Goal: Task Accomplishment & Management: Complete application form

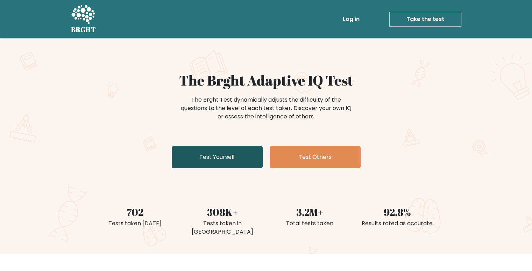
click at [252, 154] on link "Test Yourself" at bounding box center [217, 157] width 91 height 22
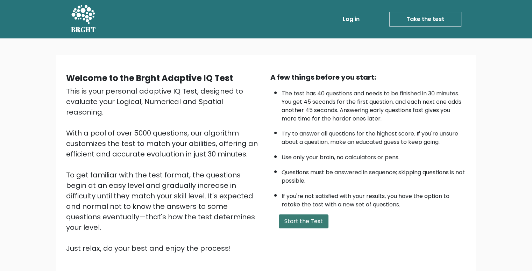
click at [303, 216] on button "Start the Test" at bounding box center [304, 222] width 50 height 14
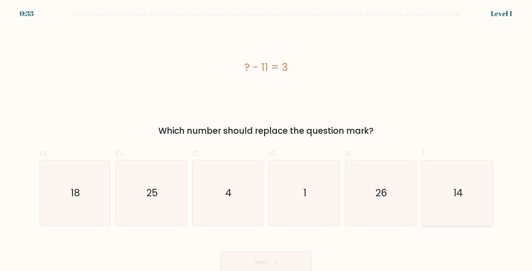
click at [478, 206] on icon "14" at bounding box center [456, 192] width 65 height 65
click at [266, 140] on input "f. 14" at bounding box center [266, 138] width 0 height 5
radio input "true"
click at [276, 263] on icon at bounding box center [271, 263] width 9 height 4
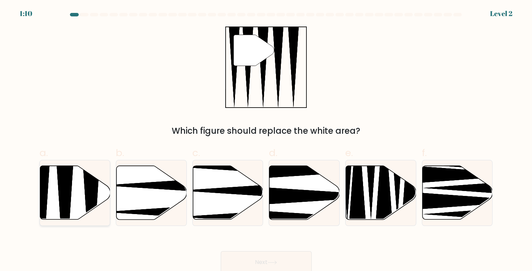
click at [71, 190] on icon at bounding box center [75, 193] width 70 height 54
click at [266, 140] on input "a." at bounding box center [266, 138] width 0 height 5
radio input "true"
click at [270, 260] on button "Next" at bounding box center [266, 262] width 91 height 22
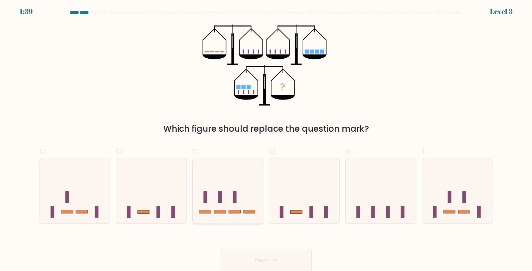
scroll to position [3, 0]
click at [248, 212] on rect at bounding box center [249, 211] width 12 height 3
click at [266, 138] on input "c." at bounding box center [266, 135] width 0 height 5
radio input "true"
click at [250, 256] on button "Next" at bounding box center [266, 260] width 91 height 22
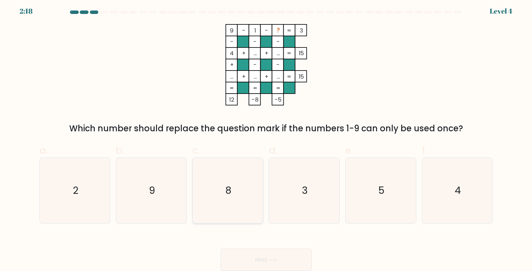
scroll to position [0, 0]
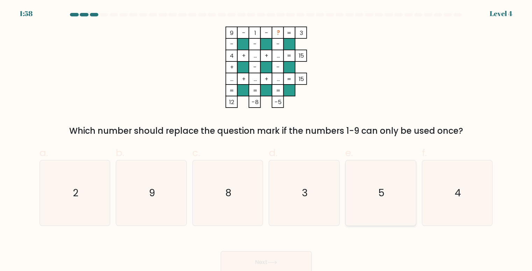
click at [399, 175] on icon "5" at bounding box center [380, 192] width 65 height 65
click at [266, 140] on input "e. 5" at bounding box center [266, 138] width 0 height 5
radio input "true"
click at [292, 265] on button "Next" at bounding box center [266, 262] width 91 height 22
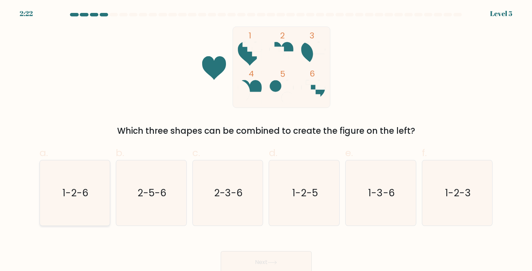
click at [77, 192] on text "1-2-6" at bounding box center [75, 193] width 26 height 14
click at [266, 140] on input "a. 1-2-6" at bounding box center [266, 138] width 0 height 5
radio input "true"
click at [277, 264] on icon at bounding box center [271, 263] width 9 height 4
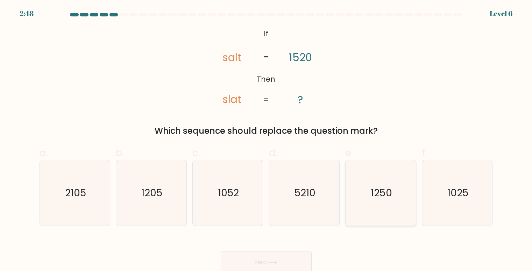
click at [365, 216] on icon "1250" at bounding box center [380, 192] width 65 height 65
click at [266, 140] on input "e. 1250" at bounding box center [266, 138] width 0 height 5
radio input "true"
click at [275, 256] on button "Next" at bounding box center [266, 262] width 91 height 22
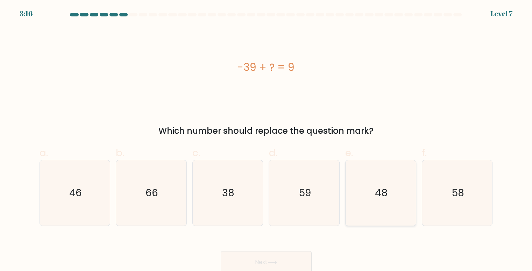
click at [382, 193] on text "48" at bounding box center [381, 193] width 13 height 14
click at [266, 140] on input "e. 48" at bounding box center [266, 138] width 0 height 5
radio input "true"
click at [289, 262] on button "Next" at bounding box center [266, 262] width 91 height 22
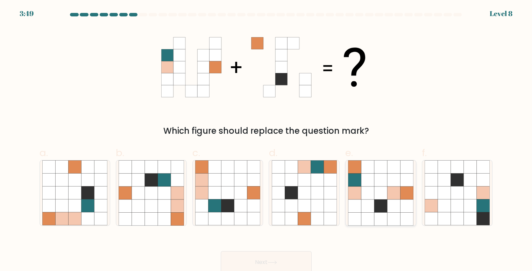
click at [365, 185] on icon at bounding box center [367, 180] width 13 height 13
click at [266, 140] on input "e." at bounding box center [266, 138] width 0 height 5
radio input "true"
click at [288, 260] on button "Next" at bounding box center [266, 262] width 91 height 22
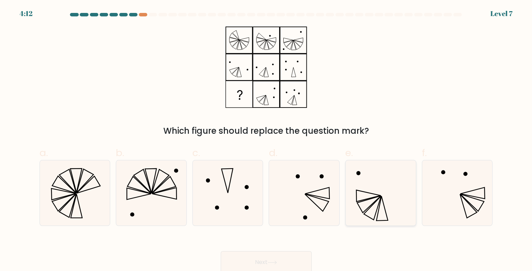
click at [365, 209] on icon at bounding box center [380, 192] width 65 height 65
click at [266, 140] on input "e." at bounding box center [266, 138] width 0 height 5
radio input "true"
click at [284, 261] on button "Next" at bounding box center [266, 262] width 91 height 22
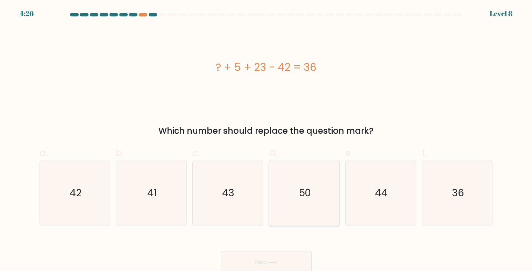
click at [307, 189] on text "50" at bounding box center [305, 193] width 12 height 14
click at [266, 140] on input "d. 50" at bounding box center [266, 138] width 0 height 5
radio input "true"
click at [284, 256] on button "Next" at bounding box center [266, 262] width 91 height 22
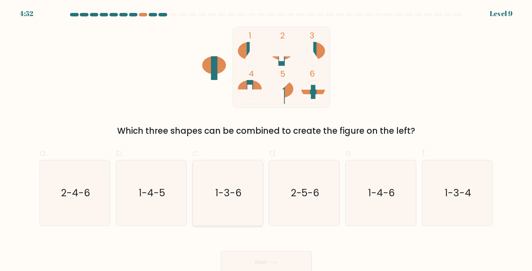
click at [232, 186] on icon "1-3-6" at bounding box center [227, 192] width 65 height 65
click at [266, 140] on input "c. 1-3-6" at bounding box center [266, 138] width 0 height 5
radio input "true"
click at [244, 260] on button "Next" at bounding box center [266, 262] width 91 height 22
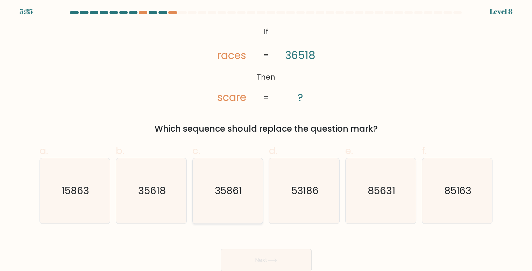
scroll to position [3, 0]
click at [241, 212] on icon "35861" at bounding box center [227, 190] width 65 height 65
click at [266, 138] on input "c. 35861" at bounding box center [266, 135] width 0 height 5
radio input "true"
click at [241, 213] on icon "35861" at bounding box center [227, 190] width 65 height 65
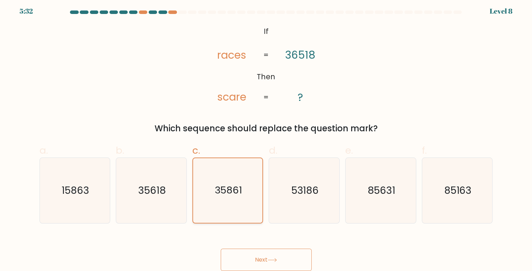
click at [266, 138] on input "c. 35861" at bounding box center [266, 135] width 0 height 5
click at [282, 200] on icon "53186" at bounding box center [304, 190] width 65 height 65
click at [266, 138] on input "d. 53186" at bounding box center [266, 135] width 0 height 5
radio input "true"
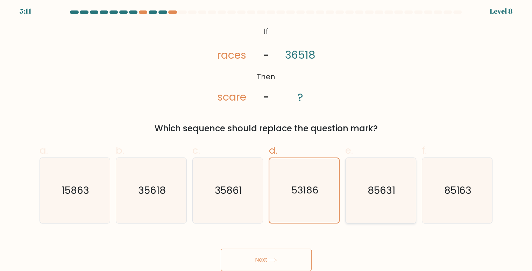
click at [366, 175] on icon "85631" at bounding box center [380, 190] width 65 height 65
click at [266, 138] on input "e. 85631" at bounding box center [266, 135] width 0 height 5
radio input "true"
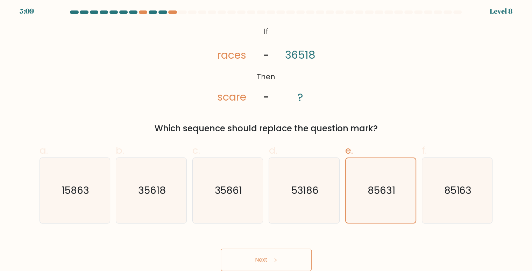
click at [296, 261] on button "Next" at bounding box center [266, 260] width 91 height 22
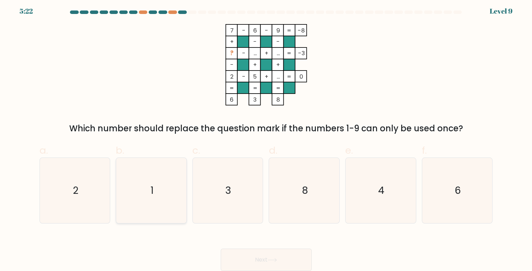
click at [138, 189] on icon "1" at bounding box center [151, 190] width 65 height 65
click at [266, 138] on input "b. 1" at bounding box center [266, 135] width 0 height 5
radio input "true"
click at [255, 264] on button "Next" at bounding box center [266, 260] width 91 height 22
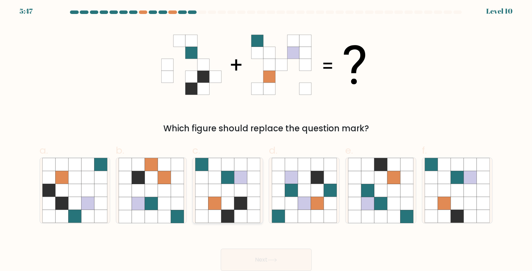
click at [228, 208] on icon at bounding box center [227, 203] width 13 height 13
click at [266, 138] on input "c." at bounding box center [266, 135] width 0 height 5
radio input "true"
click at [258, 251] on button "Next" at bounding box center [266, 260] width 91 height 22
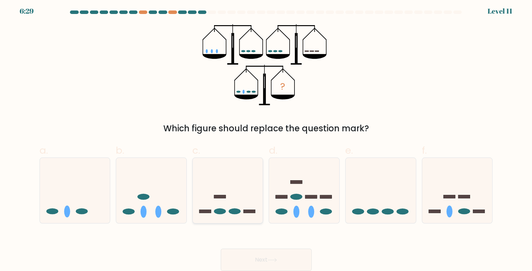
scroll to position [0, 0]
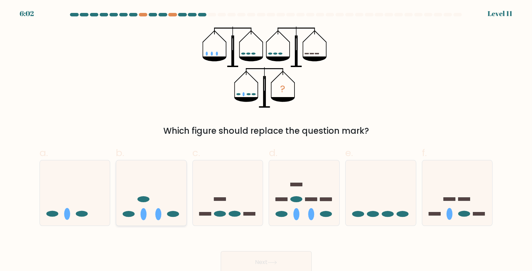
click at [162, 198] on icon at bounding box center [151, 193] width 70 height 58
click at [266, 140] on input "b." at bounding box center [266, 138] width 0 height 5
radio input "true"
click at [283, 263] on button "Next" at bounding box center [266, 262] width 91 height 22
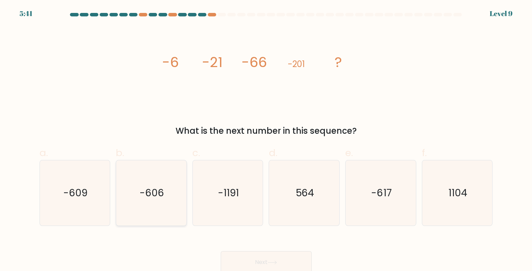
click at [168, 199] on icon "-606" at bounding box center [151, 192] width 65 height 65
click at [266, 140] on input "b. -606" at bounding box center [266, 138] width 0 height 5
radio input "true"
click at [238, 256] on button "Next" at bounding box center [266, 262] width 91 height 22
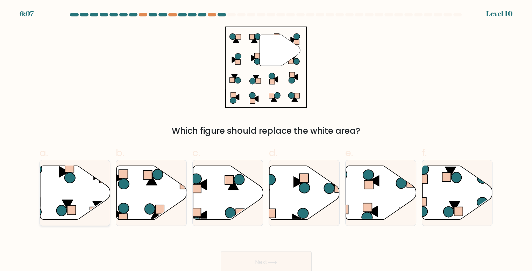
click at [82, 184] on icon at bounding box center [75, 193] width 70 height 54
click at [266, 140] on input "a." at bounding box center [266, 138] width 0 height 5
radio input "true"
click at [253, 266] on button "Next" at bounding box center [266, 262] width 91 height 22
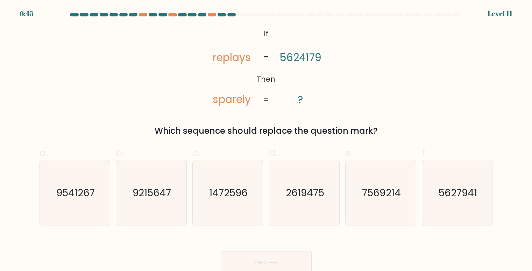
drag, startPoint x: 253, startPoint y: 266, endPoint x: 350, endPoint y: 28, distance: 257.5
click at [166, 213] on icon "9215647" at bounding box center [151, 192] width 65 height 65
click at [266, 140] on input "b. 9215647" at bounding box center [266, 138] width 0 height 5
radio input "true"
click at [247, 255] on button "Next" at bounding box center [266, 262] width 91 height 22
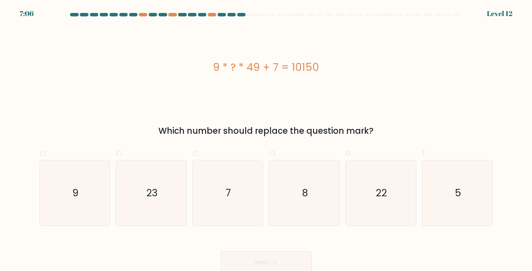
drag, startPoint x: 329, startPoint y: 69, endPoint x: 198, endPoint y: 63, distance: 131.6
click at [196, 64] on div "9 * ? * 49 + 7 = 10150" at bounding box center [266, 67] width 453 height 16
click at [386, 114] on div "9 * ? * 49 + 7 = 10150 Which number should replace the question mark?" at bounding box center [265, 82] width 461 height 111
drag, startPoint x: 328, startPoint y: 59, endPoint x: 221, endPoint y: 60, distance: 106.3
click at [207, 63] on div "9 * ? * 49 + 7 = 10150" at bounding box center [266, 67] width 453 height 16
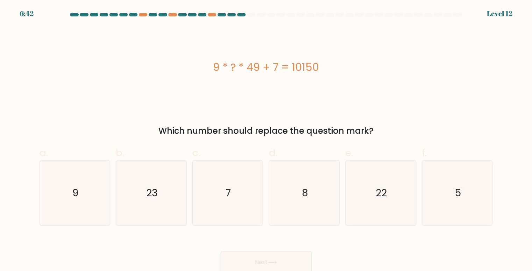
click at [339, 91] on div "9 * ? * 49 + 7 = 10150" at bounding box center [266, 67] width 453 height 81
click at [366, 199] on icon "22" at bounding box center [380, 192] width 65 height 65
click at [266, 140] on input "e. 22" at bounding box center [266, 138] width 0 height 5
radio input "true"
click at [295, 259] on button "Next" at bounding box center [266, 262] width 91 height 22
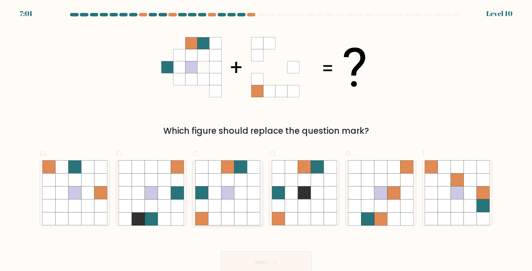
click at [242, 190] on icon at bounding box center [240, 193] width 13 height 13
click at [266, 140] on input "c." at bounding box center [266, 138] width 0 height 5
radio input "true"
click at [248, 253] on button "Next" at bounding box center [266, 262] width 91 height 22
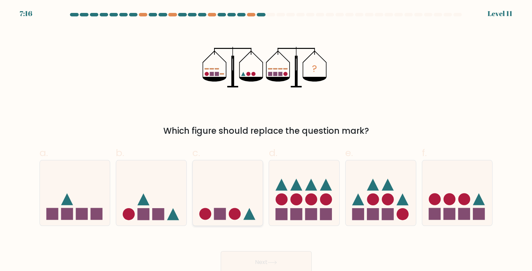
click at [245, 189] on icon at bounding box center [228, 193] width 70 height 58
click at [266, 140] on input "c." at bounding box center [266, 138] width 0 height 5
radio input "true"
click at [249, 256] on button "Next" at bounding box center [266, 262] width 91 height 22
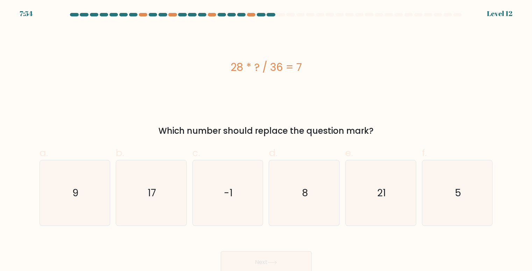
drag, startPoint x: 235, startPoint y: 69, endPoint x: 306, endPoint y: 70, distance: 71.7
click at [306, 70] on div "28 * ? / 36 = 7" at bounding box center [266, 67] width 453 height 16
click at [231, 70] on div "28 * ? / 36 = 7" at bounding box center [266, 67] width 453 height 16
drag, startPoint x: 229, startPoint y: 71, endPoint x: 309, endPoint y: 63, distance: 80.8
click at [309, 63] on div "28 * ? / 36 = 7" at bounding box center [266, 67] width 453 height 16
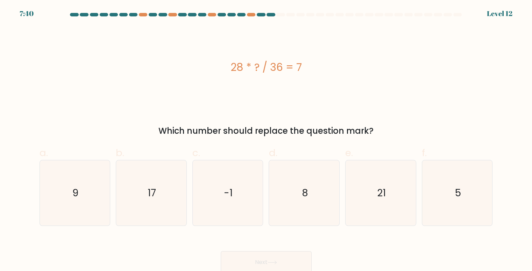
click at [321, 81] on div "28 * ? / 36 = 7" at bounding box center [266, 67] width 453 height 81
click at [69, 213] on icon "9" at bounding box center [74, 192] width 65 height 65
click at [266, 140] on input "a. 9" at bounding box center [266, 138] width 0 height 5
radio input "true"
click at [279, 257] on button "Next" at bounding box center [266, 262] width 91 height 22
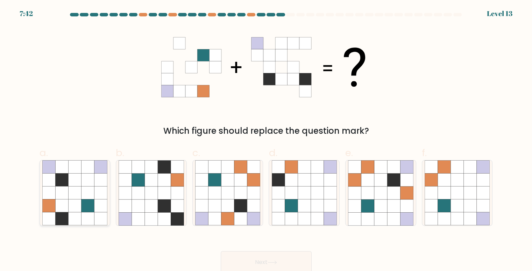
click at [74, 197] on icon at bounding box center [74, 193] width 13 height 13
click at [266, 140] on input "a." at bounding box center [266, 138] width 0 height 5
radio input "true"
click at [244, 263] on button "Next" at bounding box center [266, 262] width 91 height 22
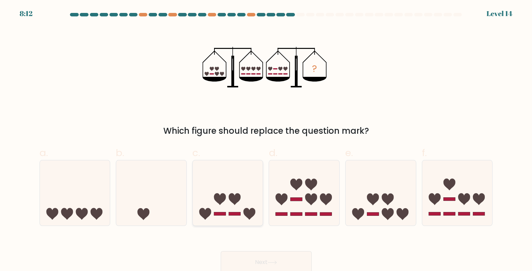
click at [234, 217] on icon at bounding box center [228, 193] width 70 height 58
click at [266, 140] on input "c." at bounding box center [266, 138] width 0 height 5
radio input "true"
click at [246, 263] on button "Next" at bounding box center [266, 262] width 91 height 22
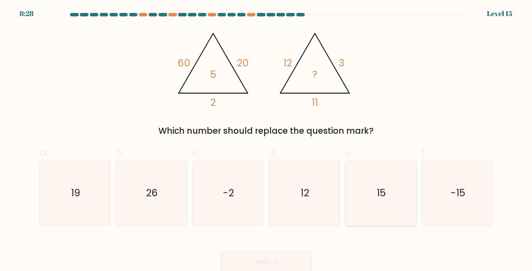
click at [393, 189] on icon "15" at bounding box center [380, 192] width 65 height 65
click at [266, 140] on input "e. 15" at bounding box center [266, 138] width 0 height 5
radio input "true"
click at [299, 257] on button "Next" at bounding box center [266, 262] width 91 height 22
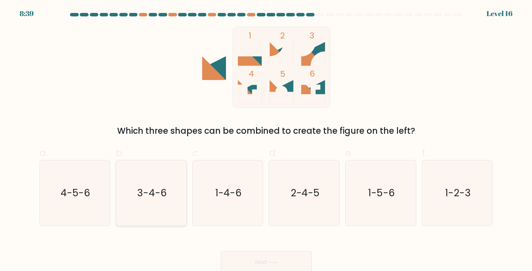
click at [157, 185] on icon "3-4-6" at bounding box center [151, 192] width 65 height 65
click at [266, 140] on input "b. 3-4-6" at bounding box center [266, 138] width 0 height 5
radio input "true"
click at [253, 254] on button "Next" at bounding box center [266, 262] width 91 height 22
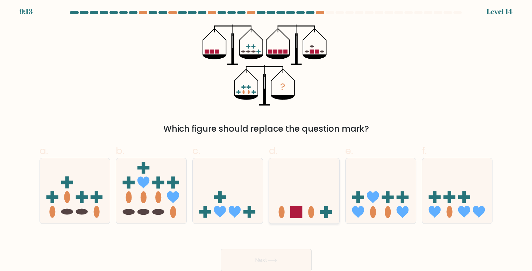
scroll to position [3, 0]
click at [216, 195] on rect at bounding box center [220, 196] width 12 height 3
click at [266, 138] on input "c." at bounding box center [266, 135] width 0 height 5
radio input "true"
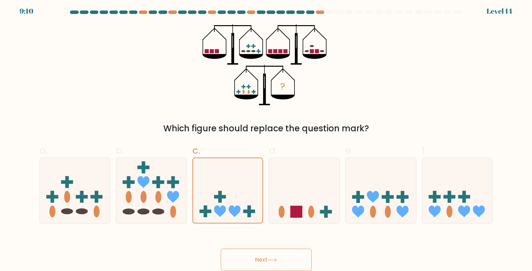
click at [241, 256] on button "Next" at bounding box center [266, 260] width 91 height 22
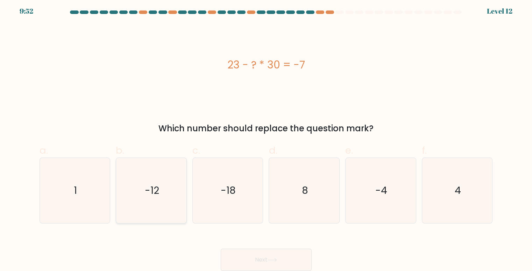
click at [147, 185] on text "-12" at bounding box center [152, 191] width 14 height 14
click at [266, 138] on input "b. -12" at bounding box center [266, 135] width 0 height 5
radio input "true"
click at [159, 196] on icon "-12" at bounding box center [151, 190] width 65 height 65
click at [266, 138] on input "b. -12" at bounding box center [266, 135] width 0 height 5
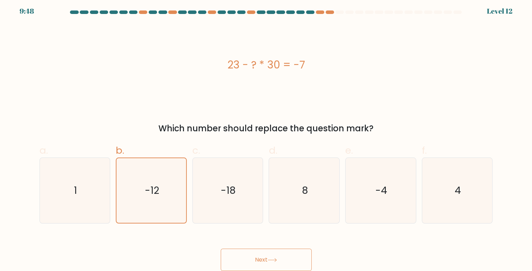
scroll to position [0, 0]
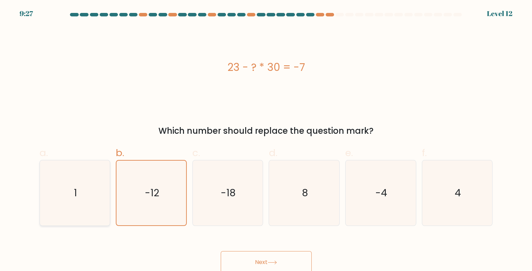
click at [77, 181] on icon "1" at bounding box center [74, 192] width 65 height 65
click at [266, 140] on input "a. 1" at bounding box center [266, 138] width 0 height 5
radio input "true"
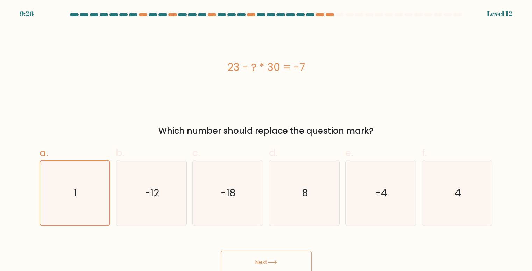
click at [278, 267] on button "Next" at bounding box center [266, 262] width 91 height 22
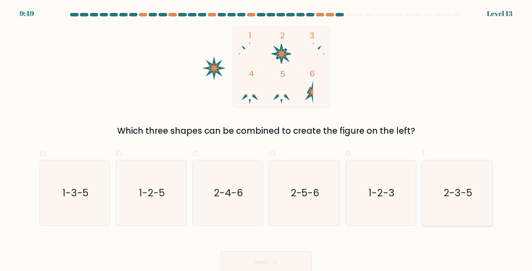
click at [446, 200] on text "2-3-5" at bounding box center [457, 193] width 29 height 14
click at [266, 140] on input "f. 2-3-5" at bounding box center [266, 138] width 0 height 5
radio input "true"
click at [294, 263] on button "Next" at bounding box center [266, 262] width 91 height 22
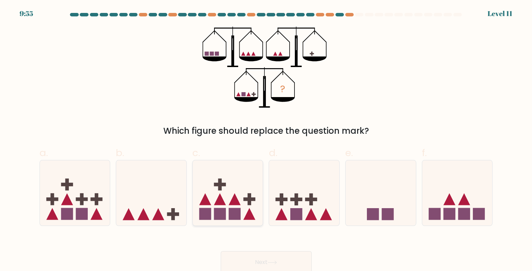
click at [230, 198] on icon at bounding box center [228, 193] width 70 height 58
click at [266, 140] on input "c." at bounding box center [266, 138] width 0 height 5
radio input "true"
click at [264, 260] on button "Next" at bounding box center [266, 262] width 91 height 22
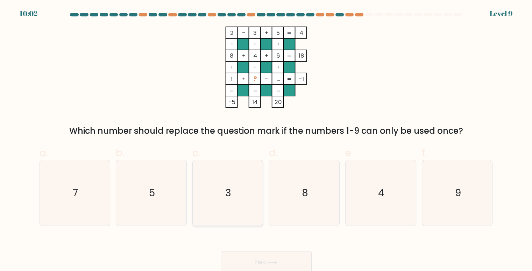
click at [242, 192] on icon "3" at bounding box center [227, 192] width 65 height 65
click at [266, 140] on input "c. 3" at bounding box center [266, 138] width 0 height 5
radio input "true"
click at [251, 257] on button "Next" at bounding box center [266, 262] width 91 height 22
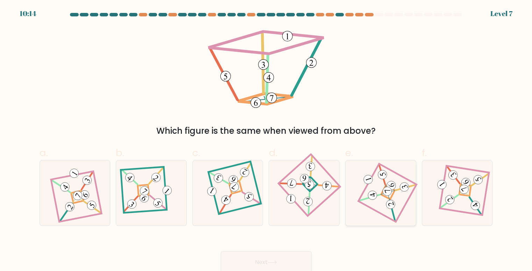
click at [385, 198] on 278 at bounding box center [388, 192] width 14 height 14
click at [266, 140] on input "e." at bounding box center [266, 138] width 0 height 5
radio input "true"
click at [294, 260] on button "Next" at bounding box center [266, 262] width 91 height 22
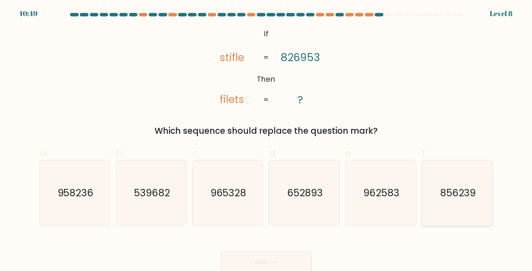
click at [468, 189] on text "856239" at bounding box center [457, 193] width 36 height 14
click at [266, 140] on input "f. 856239" at bounding box center [266, 138] width 0 height 5
radio input "true"
click at [268, 255] on button "Next" at bounding box center [266, 262] width 91 height 22
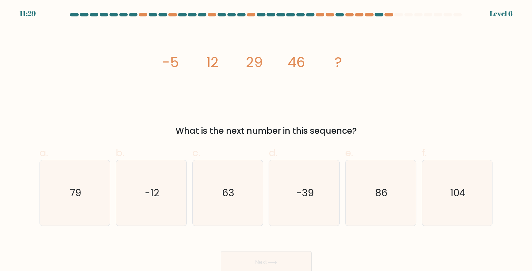
scroll to position [3, 0]
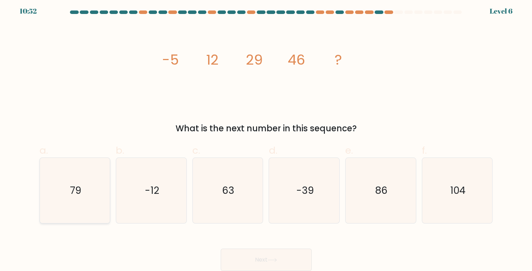
click at [73, 188] on text "79" at bounding box center [75, 191] width 11 height 14
click at [266, 138] on input "a. 79" at bounding box center [266, 135] width 0 height 5
radio input "true"
click at [224, 260] on button "Next" at bounding box center [266, 260] width 91 height 22
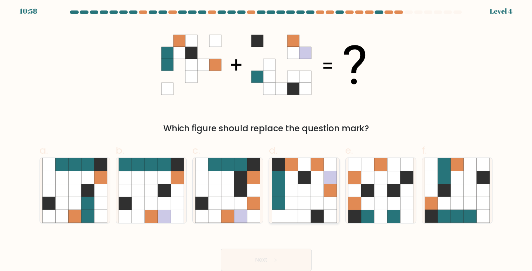
click at [313, 189] on icon at bounding box center [316, 190] width 13 height 13
click at [266, 138] on input "d." at bounding box center [266, 135] width 0 height 5
radio input "true"
click at [287, 259] on button "Next" at bounding box center [266, 260] width 91 height 22
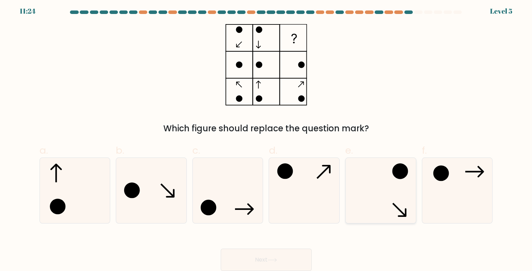
click at [377, 185] on icon at bounding box center [380, 190] width 65 height 65
click at [266, 138] on input "e." at bounding box center [266, 135] width 0 height 5
radio input "true"
click at [296, 255] on button "Next" at bounding box center [266, 260] width 91 height 22
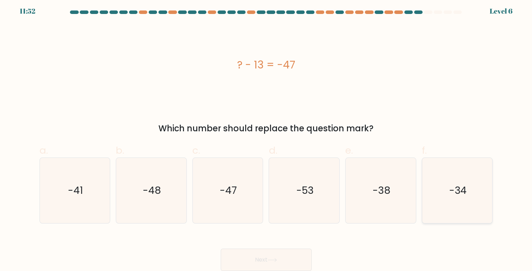
click at [445, 195] on icon "-34" at bounding box center [456, 190] width 65 height 65
click at [266, 138] on input "f. -34" at bounding box center [266, 135] width 0 height 5
radio input "true"
click at [295, 262] on button "Next" at bounding box center [266, 260] width 91 height 22
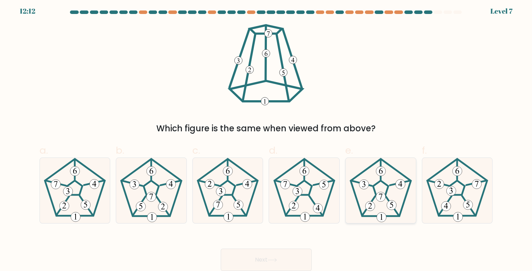
click at [379, 193] on 180 at bounding box center [380, 196] width 9 height 9
click at [266, 138] on input "e." at bounding box center [266, 135] width 0 height 5
radio input "true"
click at [259, 258] on button "Next" at bounding box center [266, 260] width 91 height 22
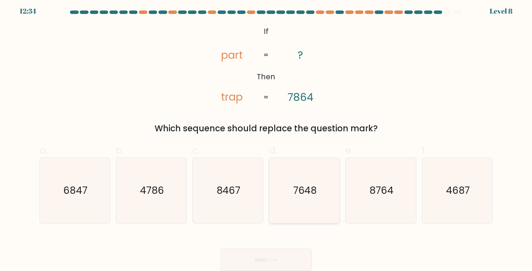
click at [296, 191] on text "7648" at bounding box center [305, 191] width 24 height 14
click at [266, 138] on input "d. 7648" at bounding box center [266, 135] width 0 height 5
radio input "true"
click at [271, 261] on icon at bounding box center [271, 260] width 9 height 4
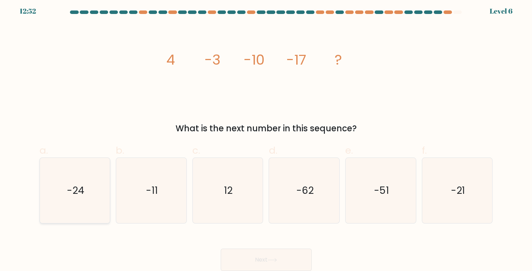
click at [66, 213] on icon "-24" at bounding box center [74, 190] width 65 height 65
click at [266, 138] on input "a. -24" at bounding box center [266, 135] width 0 height 5
radio input "true"
click at [242, 258] on button "Next" at bounding box center [266, 260] width 91 height 22
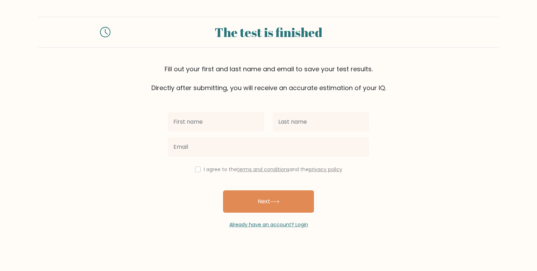
click at [211, 116] on input "text" at bounding box center [216, 122] width 96 height 20
type input "Prabijith"
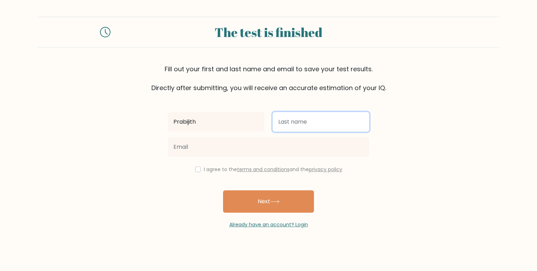
click at [299, 120] on input "text" at bounding box center [321, 122] width 96 height 20
type input "KP"
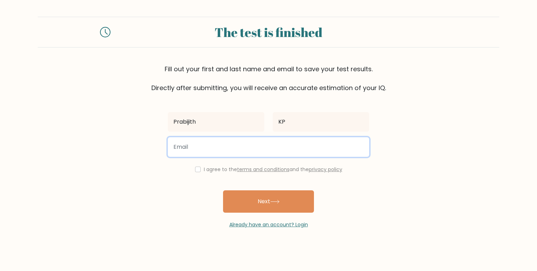
click at [282, 147] on input "email" at bounding box center [268, 147] width 201 height 20
type input "prabijith3005@gmail.com"
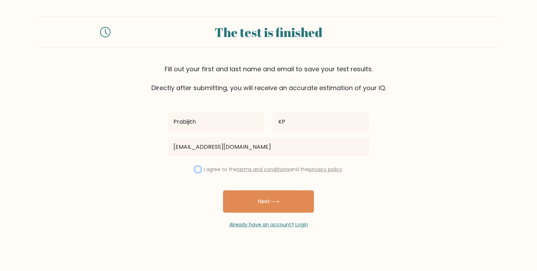
click at [196, 168] on input "checkbox" at bounding box center [198, 170] width 6 height 6
checkbox input "true"
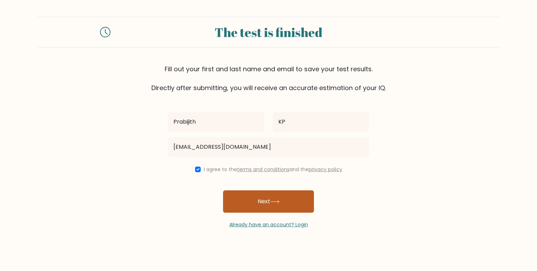
click at [266, 192] on button "Next" at bounding box center [268, 202] width 91 height 22
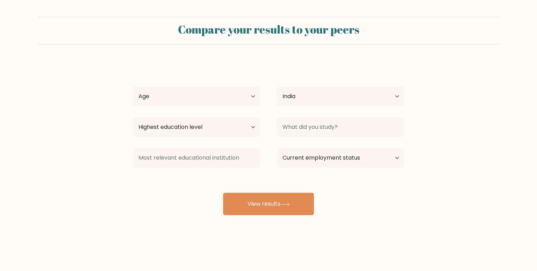
select select "IN"
click at [187, 93] on select "Age Under [DEMOGRAPHIC_DATA] [DEMOGRAPHIC_DATA] [DEMOGRAPHIC_DATA] [DEMOGRAPHIC…" at bounding box center [196, 97] width 127 height 20
select select "min_18"
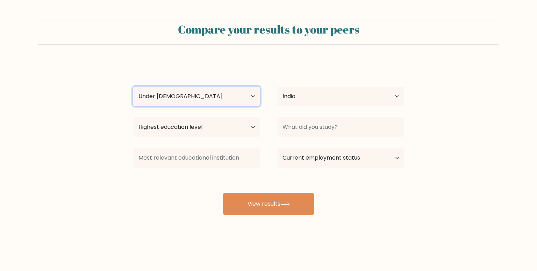
click at [133, 87] on select "Age Under [DEMOGRAPHIC_DATA] [DEMOGRAPHIC_DATA] [DEMOGRAPHIC_DATA] [DEMOGRAPHIC…" at bounding box center [196, 97] width 127 height 20
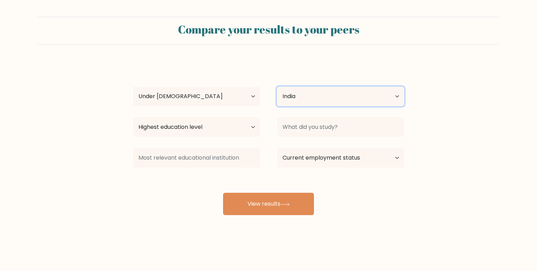
click at [307, 93] on select "Country [GEOGRAPHIC_DATA] [GEOGRAPHIC_DATA] [GEOGRAPHIC_DATA] [US_STATE] [GEOGR…" at bounding box center [340, 97] width 127 height 20
click at [180, 129] on select "Highest education level No schooling Primary Lower Secondary Upper Secondary Oc…" at bounding box center [196, 127] width 127 height 20
select select "upper_secondary"
click at [133, 117] on select "Highest education level No schooling Primary Lower Secondary Upper Secondary Oc…" at bounding box center [196, 127] width 127 height 20
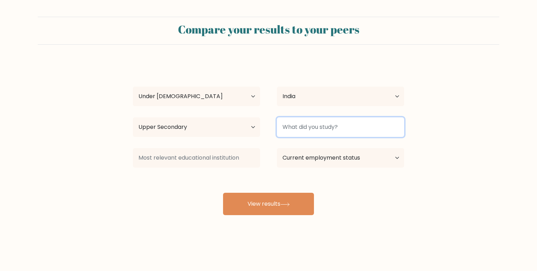
click at [318, 131] on input at bounding box center [340, 127] width 127 height 20
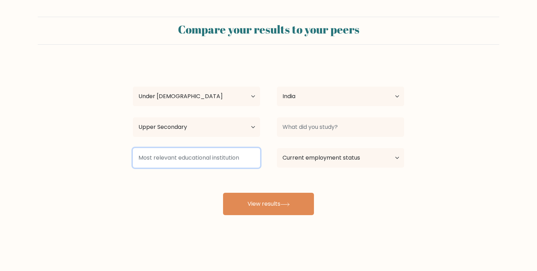
click at [238, 162] on input at bounding box center [196, 158] width 127 height 20
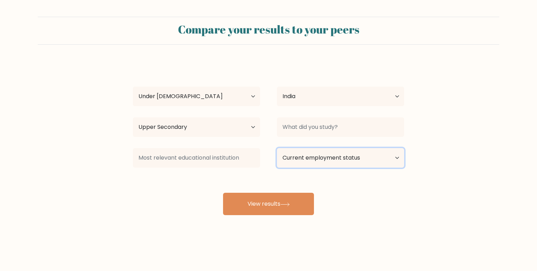
click at [299, 161] on select "Current employment status Employed Student Retired Other / prefer not to answer" at bounding box center [340, 158] width 127 height 20
select select "student"
click at [277, 148] on select "Current employment status Employed Student Retired Other / prefer not to answer" at bounding box center [340, 158] width 127 height 20
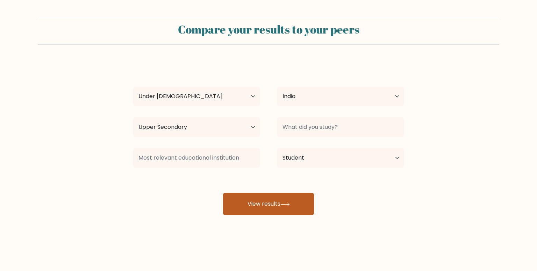
click at [301, 200] on button "View results" at bounding box center [268, 204] width 91 height 22
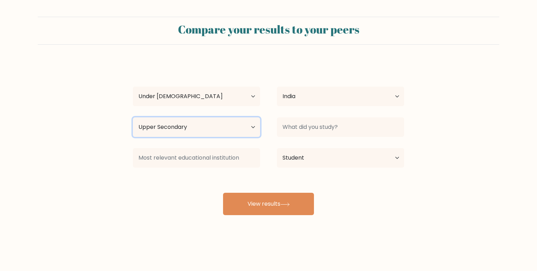
click at [248, 124] on select "Highest education level No schooling Primary Lower Secondary Upper Secondary Oc…" at bounding box center [196, 127] width 127 height 20
click at [133, 117] on select "Highest education level No schooling Primary Lower Secondary Upper Secondary Oc…" at bounding box center [196, 127] width 127 height 20
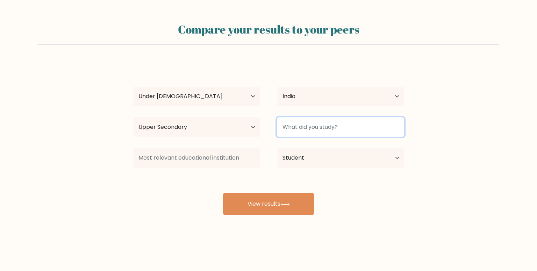
click at [289, 130] on input at bounding box center [340, 127] width 127 height 20
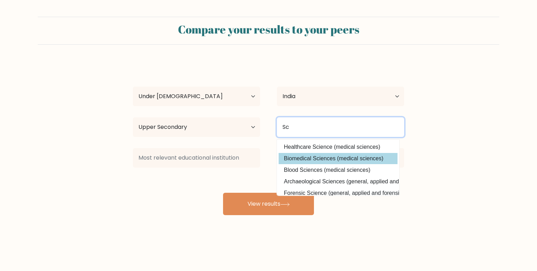
type input "S"
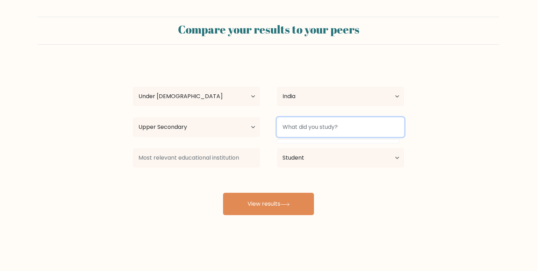
type input "m"
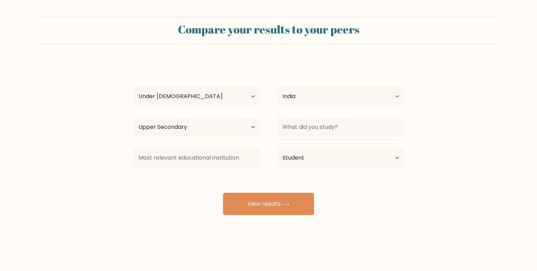
click at [309, 143] on datalist at bounding box center [338, 141] width 122 height 3
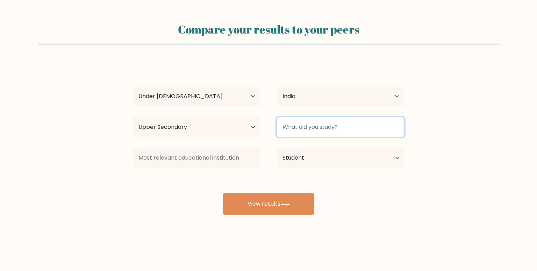
click at [300, 120] on input at bounding box center [340, 127] width 127 height 20
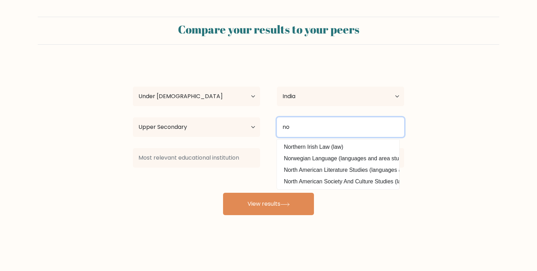
type input "n"
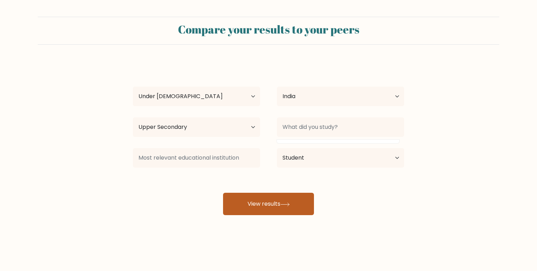
click at [274, 210] on button "View results" at bounding box center [268, 204] width 91 height 22
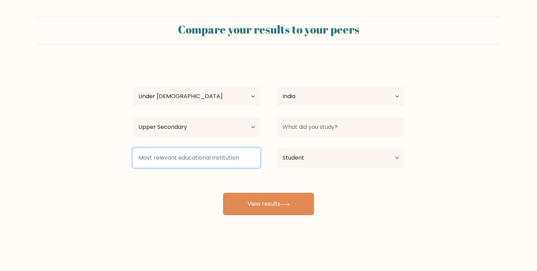
click at [223, 165] on input at bounding box center [196, 158] width 127 height 20
type input "j"
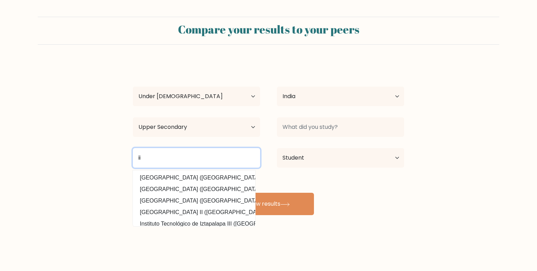
type input "ii"
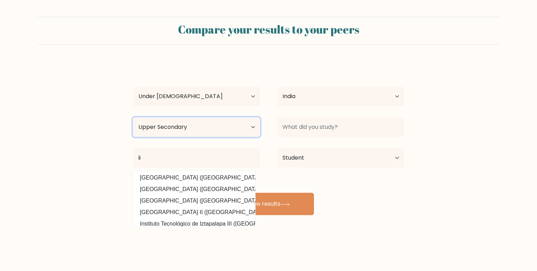
click at [174, 128] on select "Highest education level No schooling Primary Lower Secondary Upper Secondary Oc…" at bounding box center [196, 127] width 127 height 20
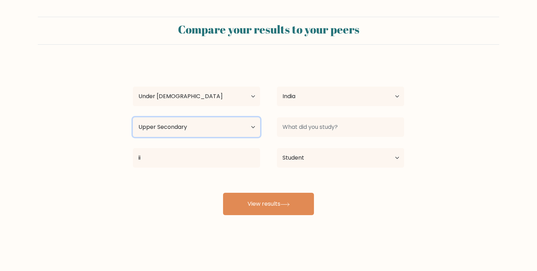
select select "lower_secondary"
click at [133, 117] on select "Highest education level No schooling Primary Lower Secondary Upper Secondary Oc…" at bounding box center [196, 127] width 127 height 20
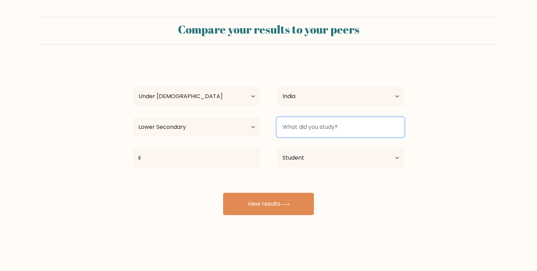
click at [308, 135] on input at bounding box center [340, 127] width 127 height 20
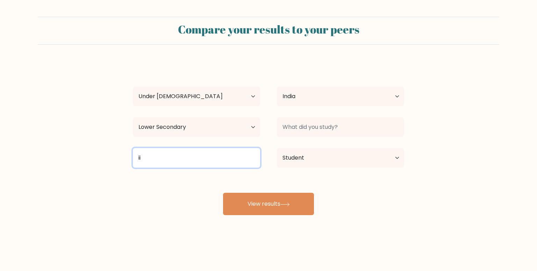
click at [222, 161] on input "ii" at bounding box center [196, 158] width 127 height 20
type input "i"
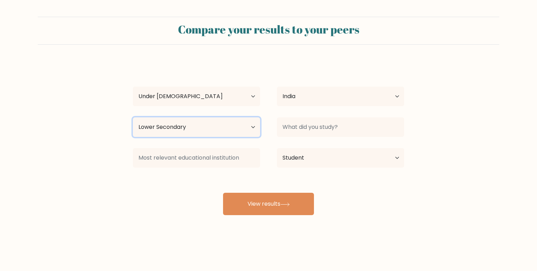
click at [235, 134] on select "Highest education level No schooling Primary Lower Secondary Upper Secondary Oc…" at bounding box center [196, 127] width 127 height 20
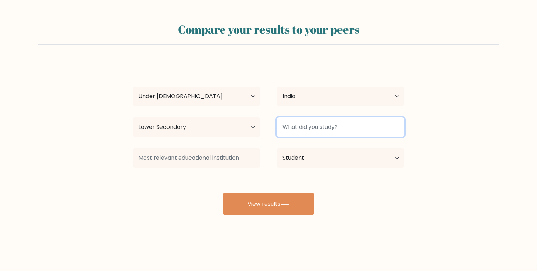
click at [369, 127] on input at bounding box center [340, 127] width 127 height 20
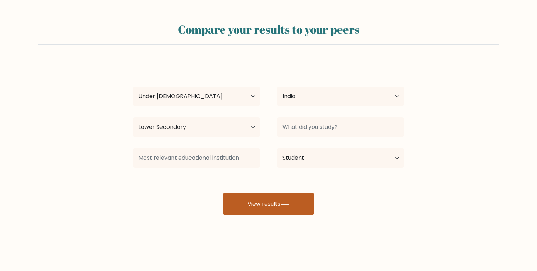
click at [293, 203] on button "View results" at bounding box center [268, 204] width 91 height 22
click at [292, 204] on button "View results" at bounding box center [268, 204] width 91 height 22
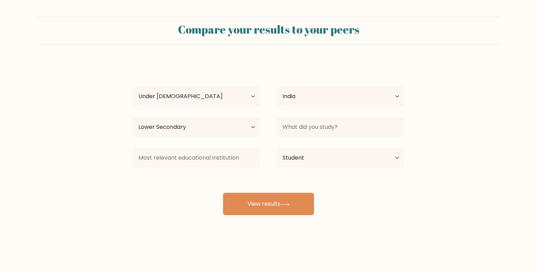
click at [430, 122] on form "Compare your results to your peers Prabijith KP Age Under 18 years old 18-24 ye…" at bounding box center [268, 116] width 537 height 199
click at [289, 216] on div "Compare your results to your peers Prabijith KP Age Under 18 years old 18-24 ye…" at bounding box center [268, 132] width 537 height 265
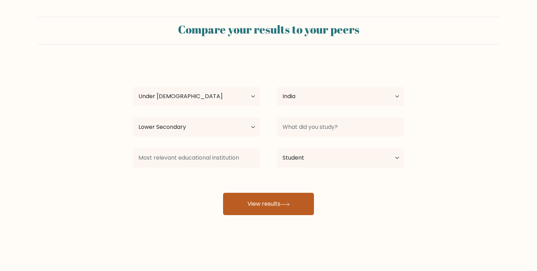
click at [290, 212] on button "View results" at bounding box center [268, 204] width 91 height 22
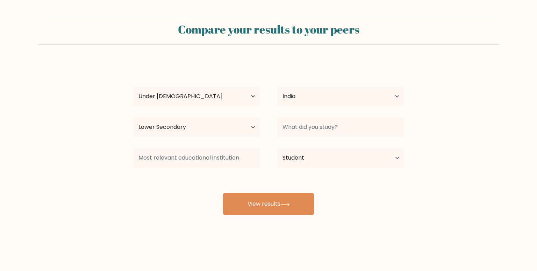
click at [355, 148] on div "Current employment status Employed Student Retired Other / prefer not to answer" at bounding box center [340, 157] width 144 height 25
click at [206, 134] on select "Highest education level No schooling Primary Lower Secondary Upper Secondary Oc…" at bounding box center [196, 127] width 127 height 20
select select "primary"
click at [133, 117] on select "Highest education level No schooling Primary Lower Secondary Upper Secondary Oc…" at bounding box center [196, 127] width 127 height 20
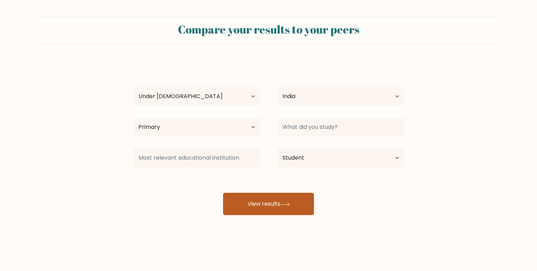
click at [282, 208] on button "View results" at bounding box center [268, 204] width 91 height 22
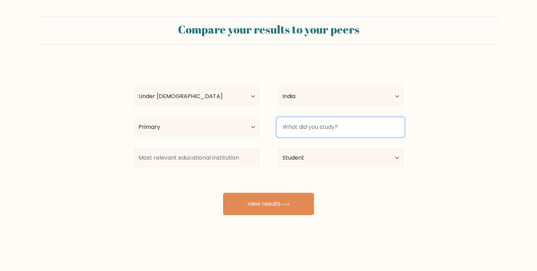
click at [301, 130] on input at bounding box center [340, 127] width 127 height 20
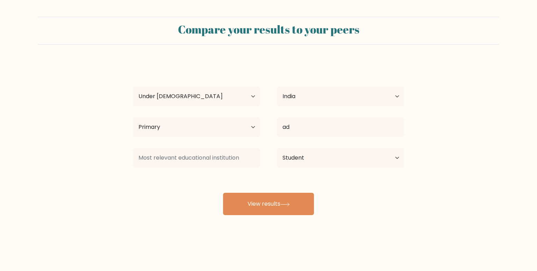
drag, startPoint x: 351, startPoint y: 137, endPoint x: 346, endPoint y: 131, distance: 7.8
click at [350, 136] on div "ad Public Administration (politics) Advertising (business and management) Adult…" at bounding box center [340, 127] width 144 height 25
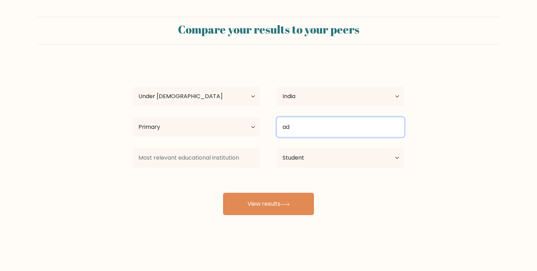
click at [326, 130] on input "ad" at bounding box center [340, 127] width 127 height 20
type input "a"
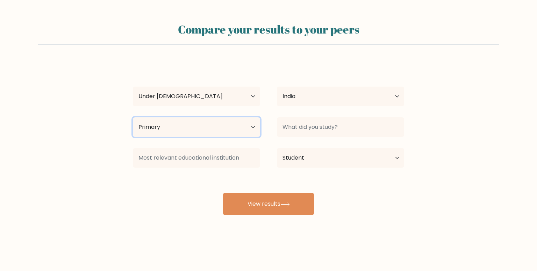
click at [233, 127] on select "Highest education level No schooling Primary Lower Secondary Upper Secondary Oc…" at bounding box center [196, 127] width 127 height 20
select select "lower_secondary"
click at [133, 117] on select "Highest education level No schooling Primary Lower Secondary Upper Secondary Oc…" at bounding box center [196, 127] width 127 height 20
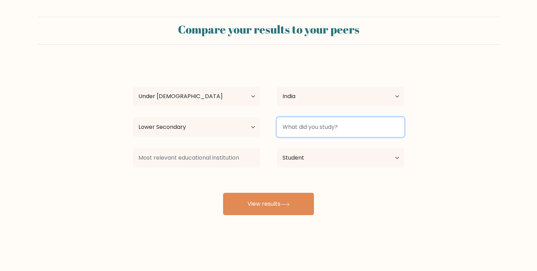
click at [287, 129] on input at bounding box center [340, 127] width 127 height 20
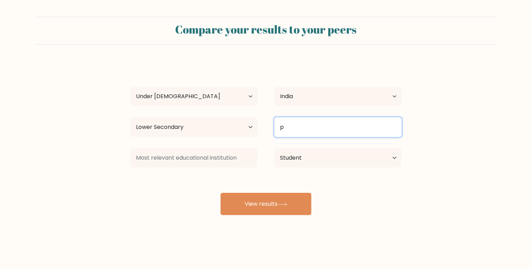
type input "p"
paste input "physiotherapy"
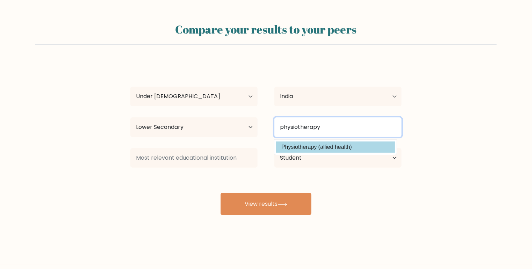
type input "physiotherapy"
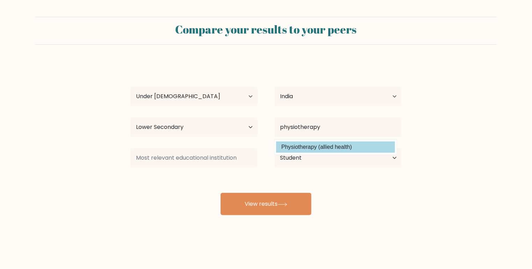
click at [298, 151] on div "Prabijith KP Age Under 18 years old 18-24 years old 25-34 years old 35-44 years…" at bounding box center [266, 139] width 280 height 154
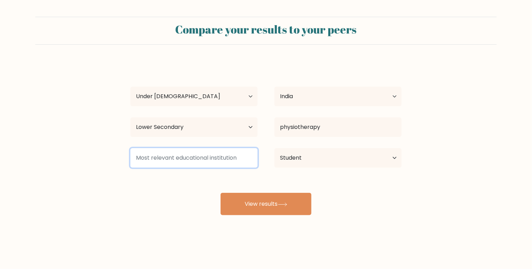
click at [235, 163] on input at bounding box center [193, 158] width 127 height 20
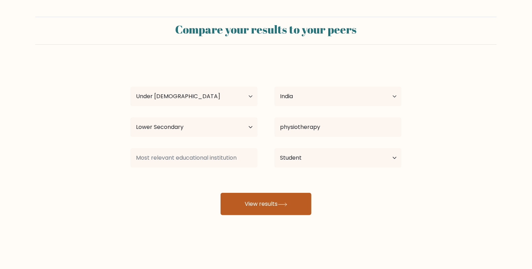
click at [241, 195] on button "View results" at bounding box center [266, 204] width 91 height 22
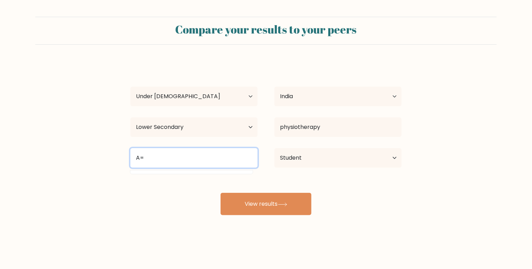
type input "A"
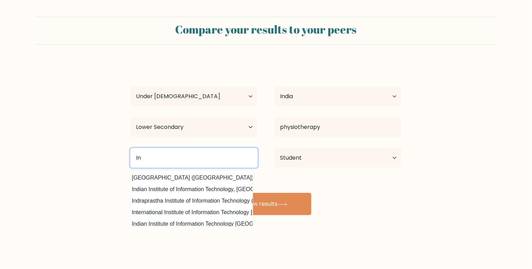
scroll to position [0, 6]
drag, startPoint x: 178, startPoint y: 157, endPoint x: 110, endPoint y: 148, distance: 68.4
click at [110, 148] on form "Compare your results to your peers Prabijith KP Age Under 18 years old 18-24 ye…" at bounding box center [266, 116] width 532 height 199
type input "In"
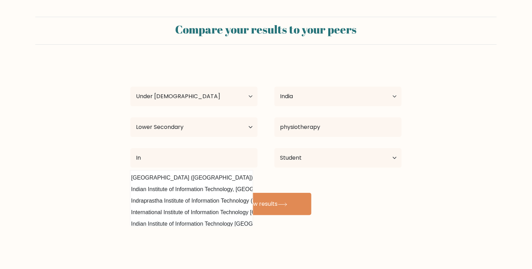
click at [110, 148] on form "Compare your results to your peers Prabijith KP Age Under 18 years old 18-24 ye…" at bounding box center [266, 116] width 532 height 199
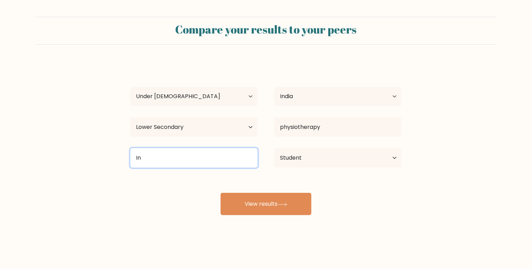
drag, startPoint x: 153, startPoint y: 160, endPoint x: 129, endPoint y: 159, distance: 24.8
click at [129, 159] on div "In Indian Institute of Technology Indore (India) Indian Institute of Informatio…" at bounding box center [194, 157] width 144 height 25
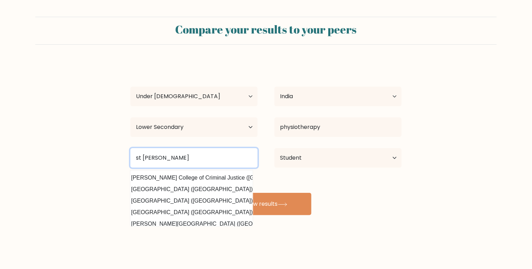
click at [204, 158] on input "st john" at bounding box center [193, 158] width 127 height 20
drag, startPoint x: 204, startPoint y: 158, endPoint x: 108, endPoint y: 158, distance: 96.1
click at [108, 158] on form "Compare your results to your peers Prabijith KP Age Under 18 years old 18-24 ye…" at bounding box center [266, 116] width 532 height 199
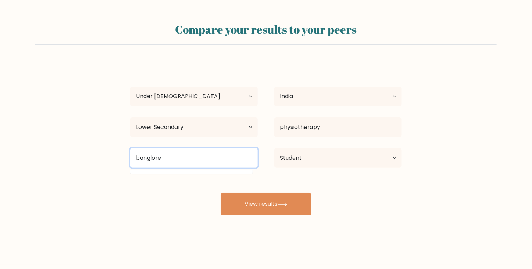
drag, startPoint x: 186, startPoint y: 165, endPoint x: 64, endPoint y: 173, distance: 121.9
click at [64, 173] on form "Compare your results to your peers Prabijith KP Age Under 18 years old 18-24 ye…" at bounding box center [266, 116] width 532 height 199
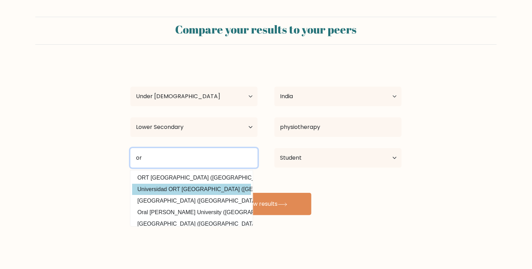
type input "o"
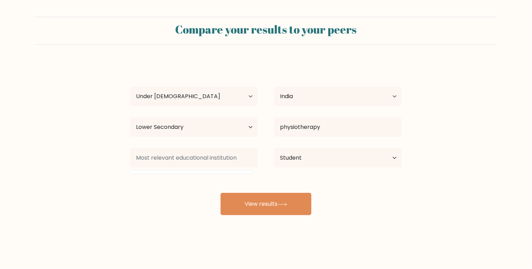
click at [155, 189] on div "Prabijith KP Age Under 18 years old 18-24 years old 25-34 years old 35-44 years…" at bounding box center [266, 139] width 280 height 154
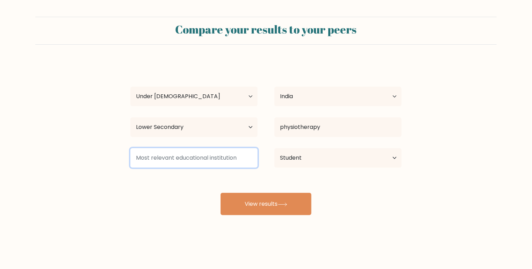
click at [177, 160] on input at bounding box center [193, 158] width 127 height 20
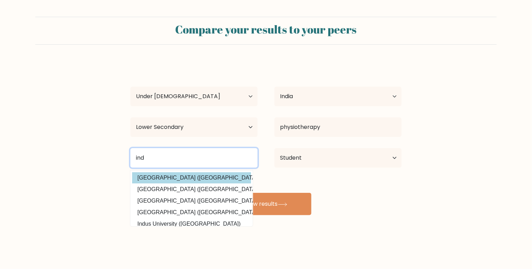
type input "ind"
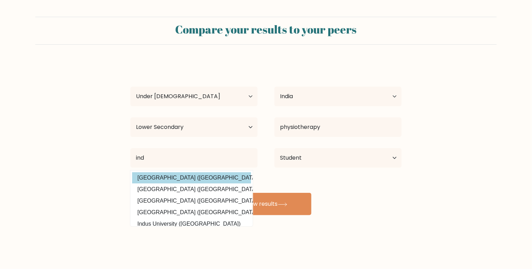
click at [178, 172] on div "Prabijith KP Age Under 18 years old 18-24 years old 25-34 years old 35-44 years…" at bounding box center [266, 139] width 280 height 154
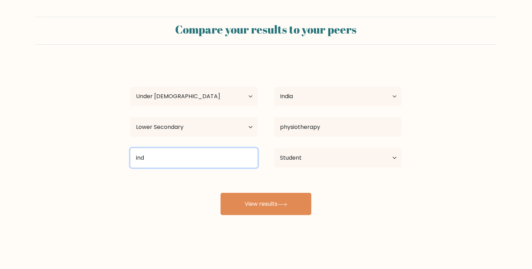
click at [172, 156] on input "ind" at bounding box center [193, 158] width 127 height 20
drag, startPoint x: 174, startPoint y: 162, endPoint x: 110, endPoint y: 151, distance: 64.9
click at [110, 151] on form "Compare your results to your peers Prabijith KP Age Under 18 years old 18-24 ye…" at bounding box center [266, 116] width 532 height 199
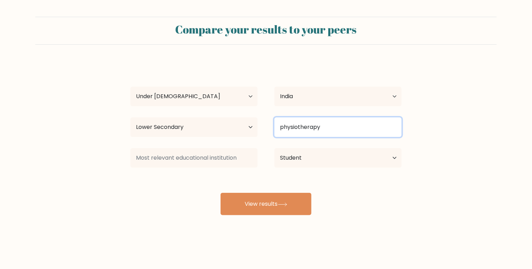
drag, startPoint x: 336, startPoint y: 129, endPoint x: 192, endPoint y: 129, distance: 144.4
click at [192, 129] on div "Highest education level No schooling Primary Lower Secondary Upper Secondary Oc…" at bounding box center [266, 127] width 288 height 25
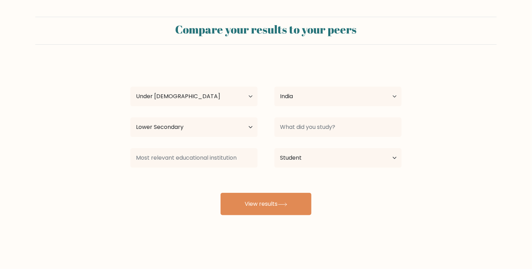
click at [137, 69] on div "Prabijith KP Age Under 18 years old 18-24 years old 25-34 years old 35-44 years…" at bounding box center [266, 139] width 280 height 154
click at [327, 93] on select "Country Afghanistan Albania Algeria American Samoa Andorra Angola Anguilla Anta…" at bounding box center [337, 97] width 127 height 20
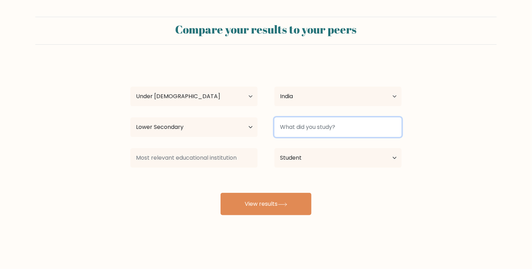
click at [330, 128] on input at bounding box center [337, 127] width 127 height 20
type input "10th"
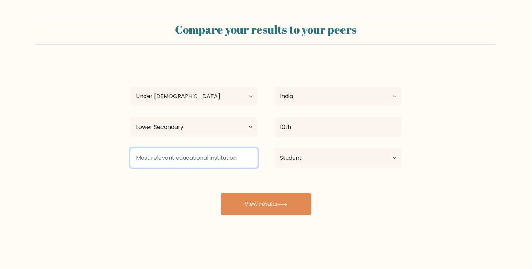
click at [214, 158] on input at bounding box center [193, 158] width 127 height 20
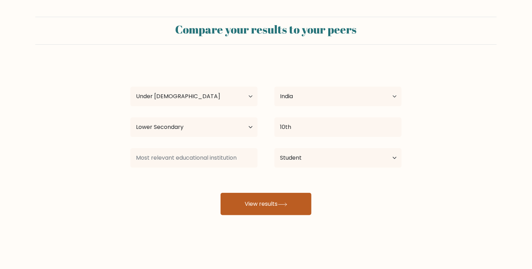
click at [297, 204] on button "View results" at bounding box center [266, 204] width 91 height 22
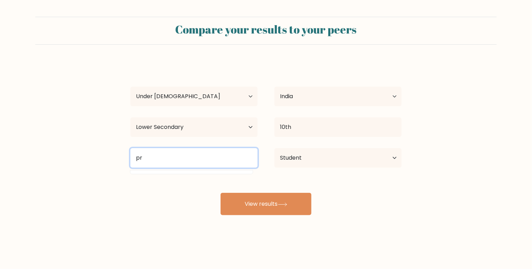
type input "p"
type input "i"
type input "m"
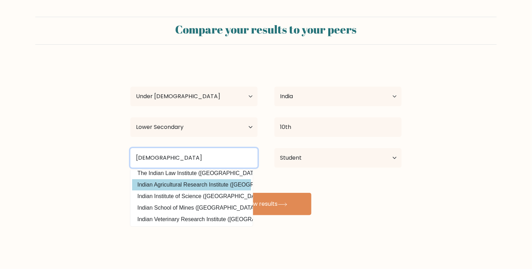
scroll to position [21, 0]
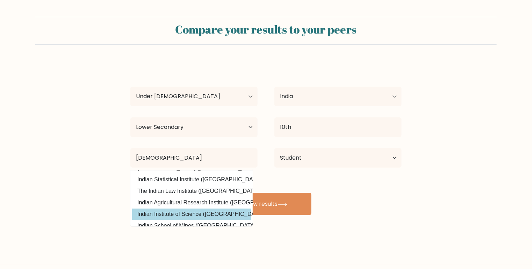
click at [214, 216] on div "Compare your results to your peers Prabijith KP Age Under 18 years old 18-24 ye…" at bounding box center [266, 132] width 532 height 265
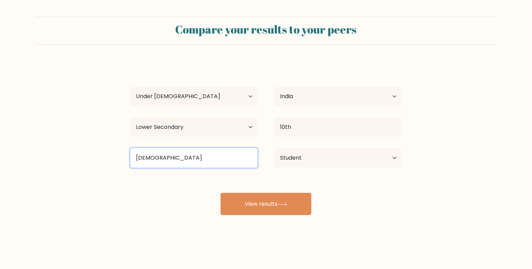
click at [199, 149] on input "indian" at bounding box center [193, 158] width 127 height 20
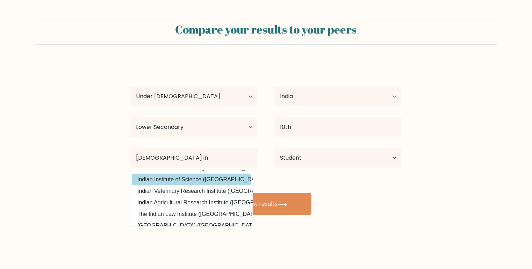
click at [199, 180] on div "Prabijith KP Age Under 18 years old 18-24 years old 25-34 years old 35-44 years…" at bounding box center [266, 139] width 280 height 154
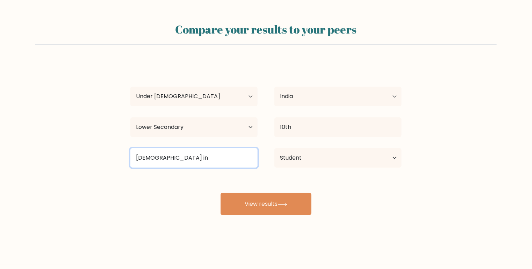
click at [153, 151] on input "indian in" at bounding box center [193, 158] width 127 height 20
click at [169, 151] on input "indian in" at bounding box center [193, 158] width 127 height 20
click at [181, 157] on input "indian in" at bounding box center [193, 158] width 127 height 20
paste input "St. John’s National Academy of Health Sciences"
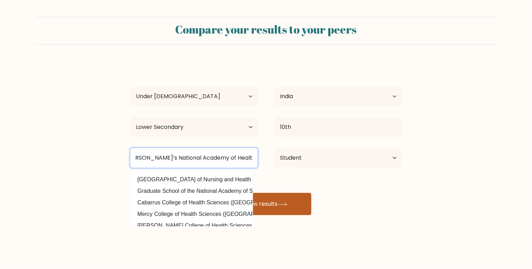
type input "St. John’s National Academy of Health Sciences"
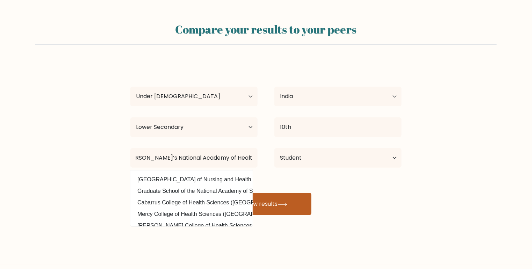
scroll to position [0, 0]
click at [298, 202] on button "View results" at bounding box center [266, 204] width 91 height 22
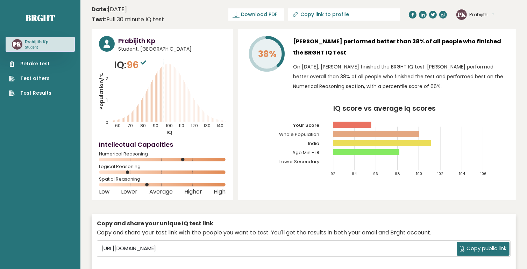
drag, startPoint x: 159, startPoint y: 79, endPoint x: 172, endPoint y: 80, distance: 13.0
click at [172, 80] on icon "Population/% IQ 0 1 2 60 70 80 90 100 110 120 130 140" at bounding box center [162, 97] width 127 height 78
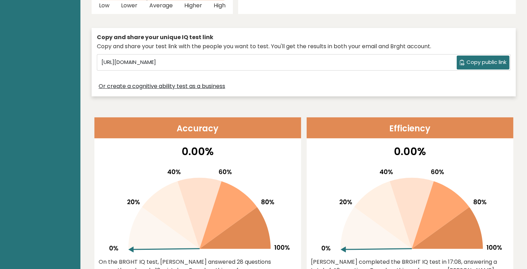
scroll to position [326, 0]
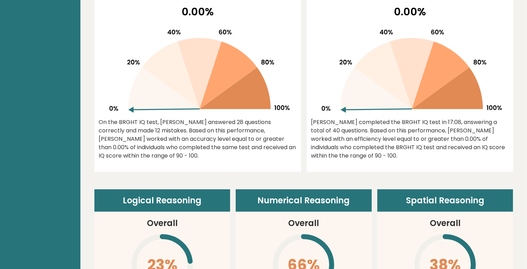
drag, startPoint x: 132, startPoint y: 112, endPoint x: 245, endPoint y: 83, distance: 116.3
click at [245, 83] on icon at bounding box center [198, 68] width 184 height 89
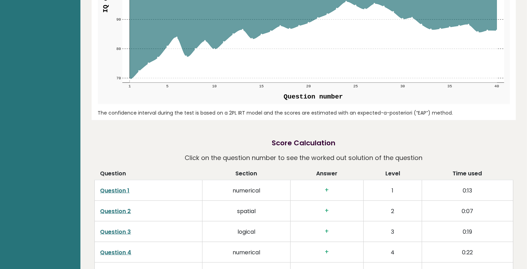
scroll to position [886, 0]
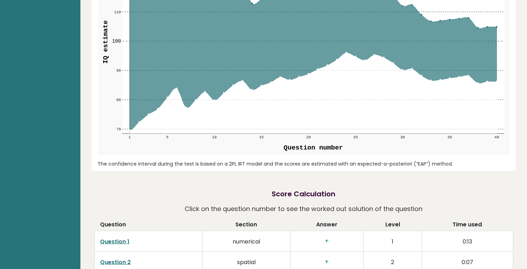
drag, startPoint x: 215, startPoint y: 99, endPoint x: 219, endPoint y: 80, distance: 19.6
click at [219, 80] on icon at bounding box center [312, 42] width 367 height 176
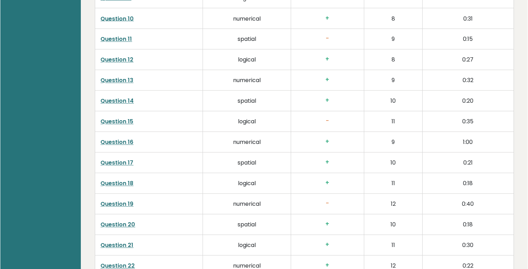
scroll to position [1305, 0]
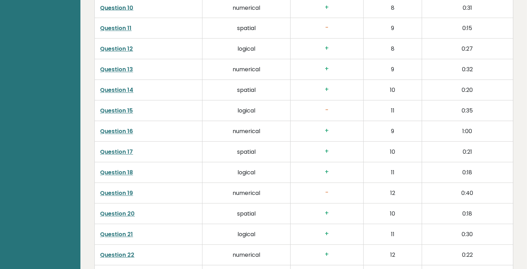
click at [125, 131] on link "Question 16" at bounding box center [116, 132] width 33 height 8
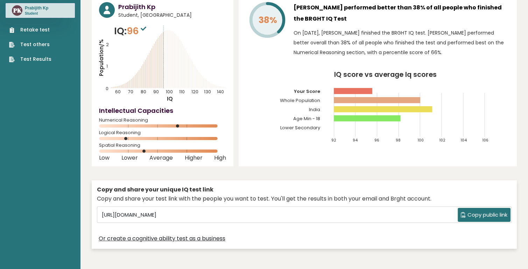
scroll to position [0, 0]
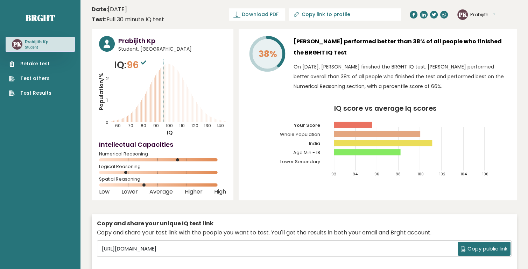
click at [35, 63] on link "Retake test" at bounding box center [30, 63] width 42 height 7
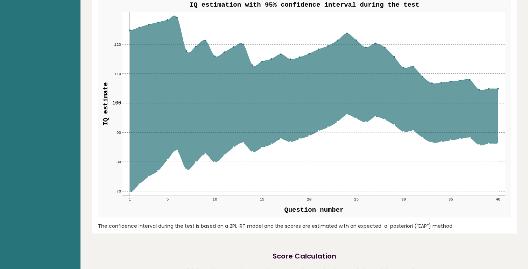
scroll to position [1025, 0]
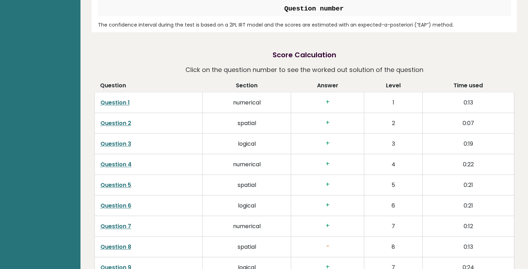
click at [116, 101] on link "Question 1" at bounding box center [114, 103] width 29 height 8
click at [113, 121] on link "Question 2" at bounding box center [115, 123] width 31 height 8
click at [123, 142] on link "Question 3" at bounding box center [115, 144] width 31 height 8
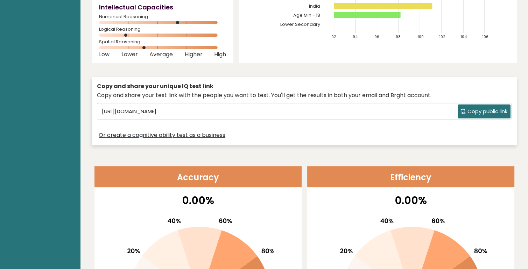
scroll to position [0, 0]
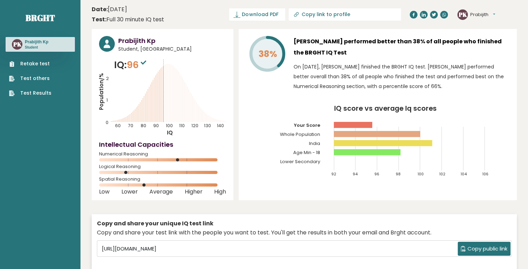
click at [36, 59] on div "Retake test Test others Test Results" at bounding box center [40, 74] width 69 height 45
click at [37, 62] on link "Retake test" at bounding box center [30, 63] width 42 height 7
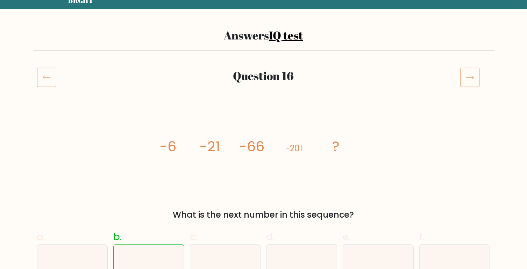
scroll to position [46, 0]
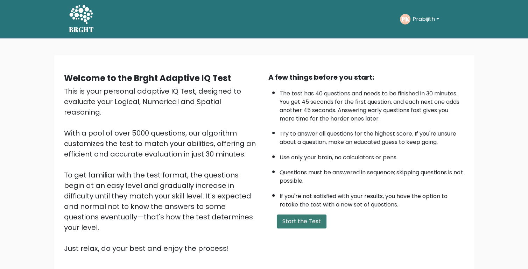
click at [285, 221] on button "Start the Test" at bounding box center [302, 222] width 50 height 14
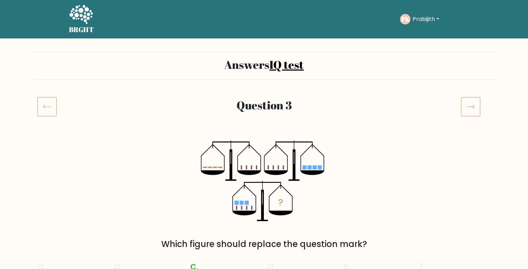
click at [41, 106] on icon at bounding box center [46, 107] width 19 height 20
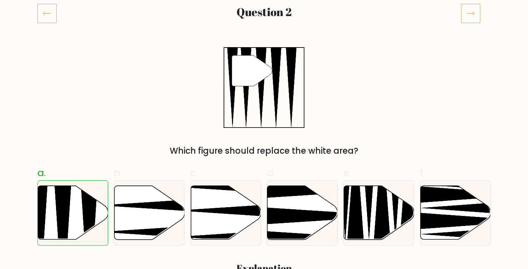
scroll to position [93, 0]
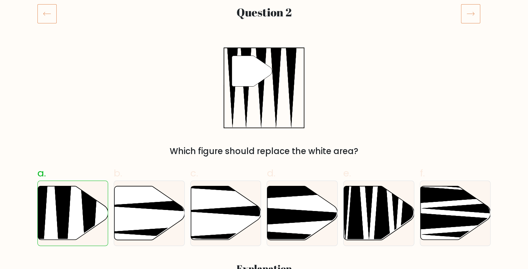
click at [470, 11] on icon at bounding box center [470, 14] width 20 height 20
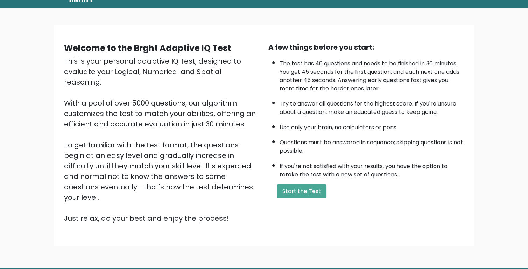
scroll to position [51, 0]
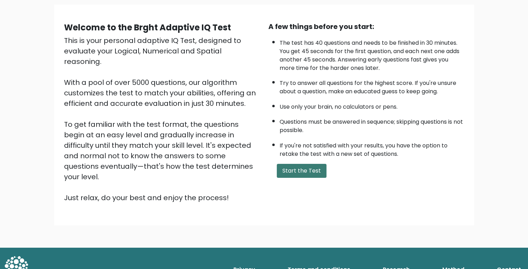
click at [306, 167] on button "Start the Test" at bounding box center [302, 171] width 50 height 14
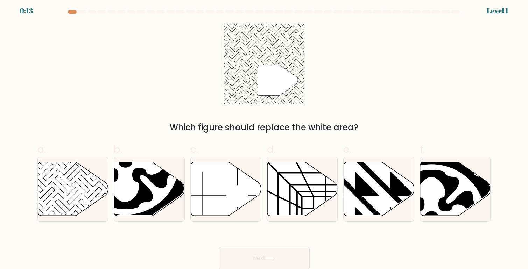
scroll to position [3, 0]
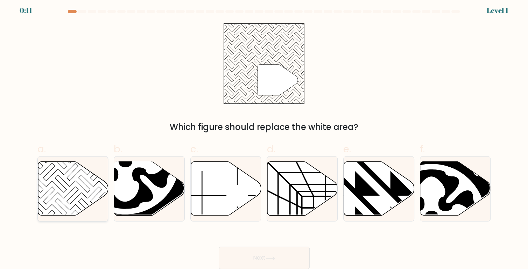
click at [81, 170] on icon at bounding box center [73, 189] width 70 height 54
click at [264, 136] on input "a." at bounding box center [264, 133] width 0 height 5
radio input "true"
click at [265, 255] on button "Next" at bounding box center [263, 258] width 91 height 22
